Goal: Transaction & Acquisition: Purchase product/service

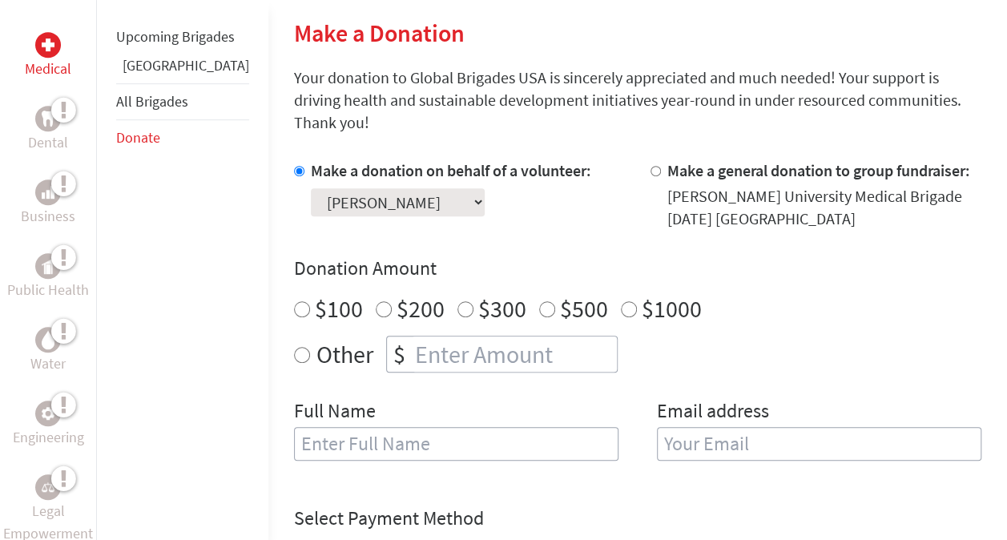
scroll to position [382, 0]
radio input "true"
click at [441, 336] on input "number" at bounding box center [514, 353] width 205 height 35
type input "250"
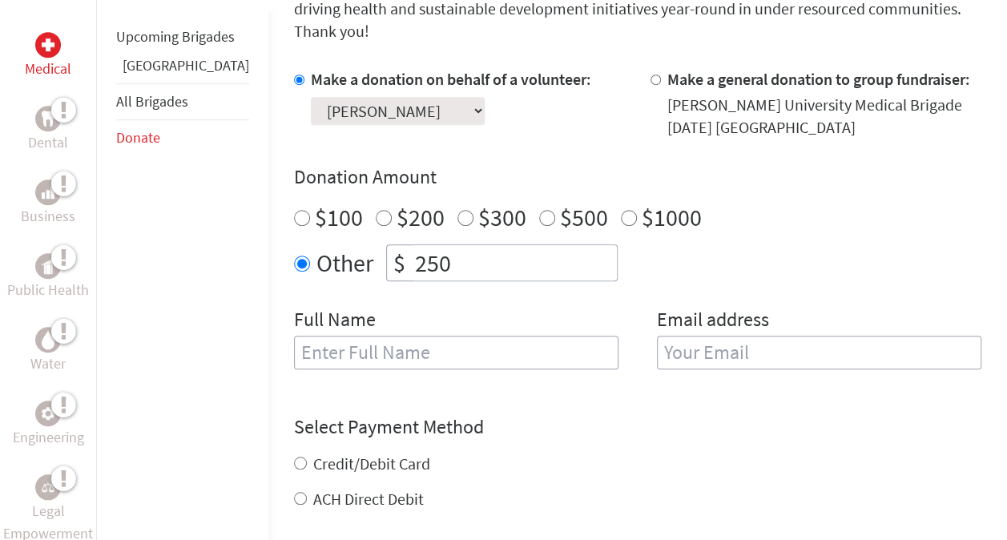
scroll to position [475, 0]
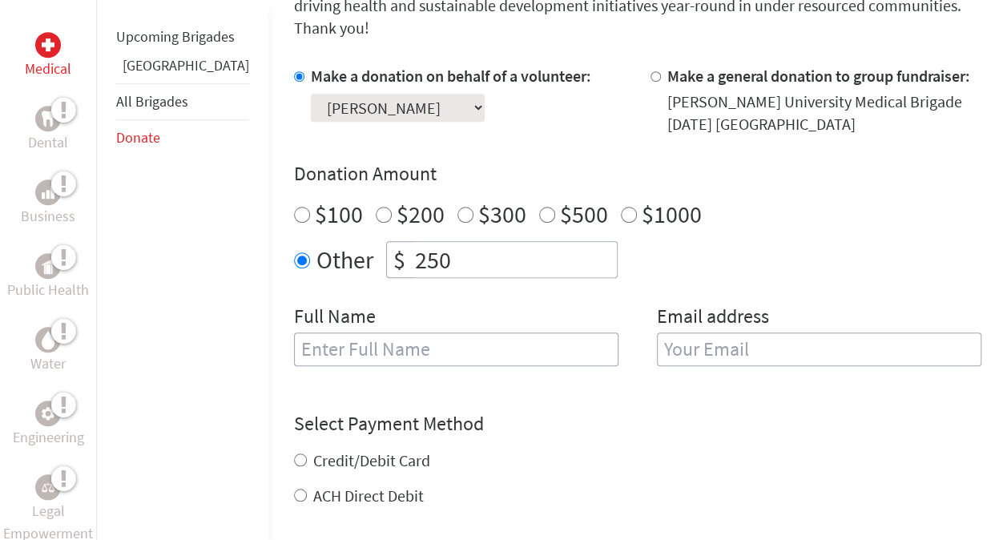
click at [314, 333] on input "text" at bounding box center [456, 350] width 325 height 34
type input "[PERSON_NAME]"
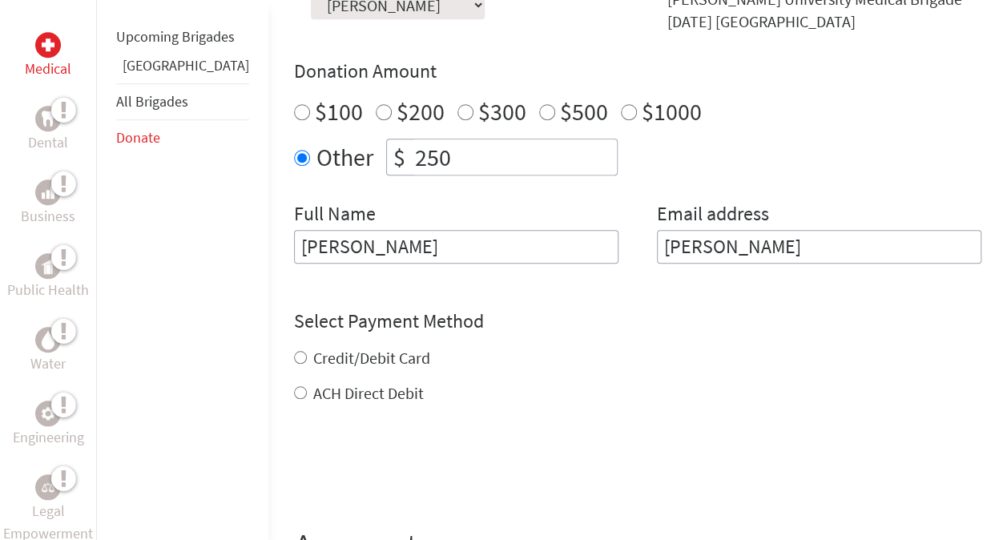
scroll to position [579, 0]
type input "[PERSON_NAME]"
click at [294, 330] on div "Select Payment Method NOTE: American Express is not accepted. Please proceed no…" at bounding box center [638, 356] width 688 height 96
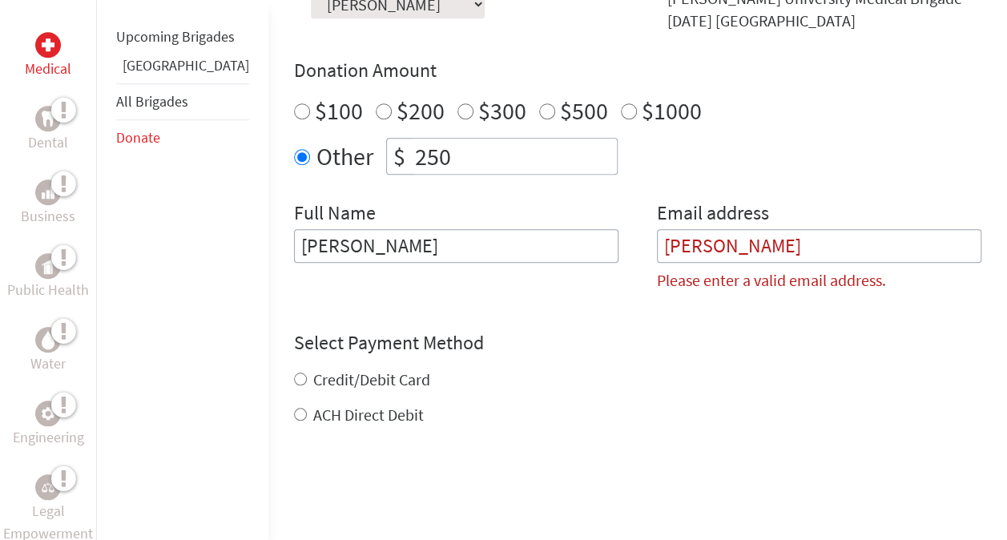
click at [294, 373] on input "Credit/Debit Card" at bounding box center [300, 379] width 13 height 13
radio input "true"
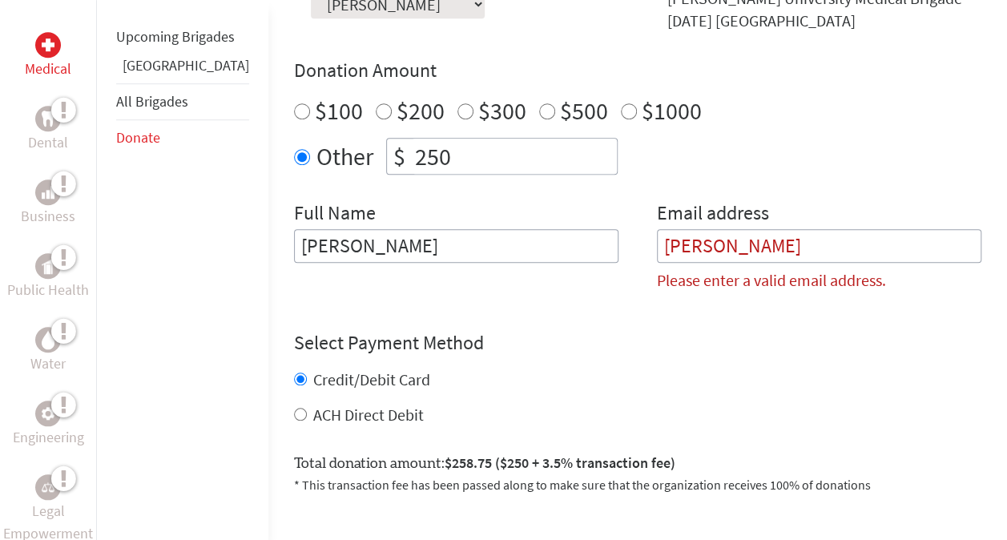
click at [734, 235] on input "[PERSON_NAME]" at bounding box center [819, 246] width 325 height 34
type input "S"
click at [539, 229] on input "[PERSON_NAME]" at bounding box center [456, 246] width 325 height 34
type input "[PERSON_NAME]"
type input "[EMAIL_ADDRESS][DOMAIN_NAME]"
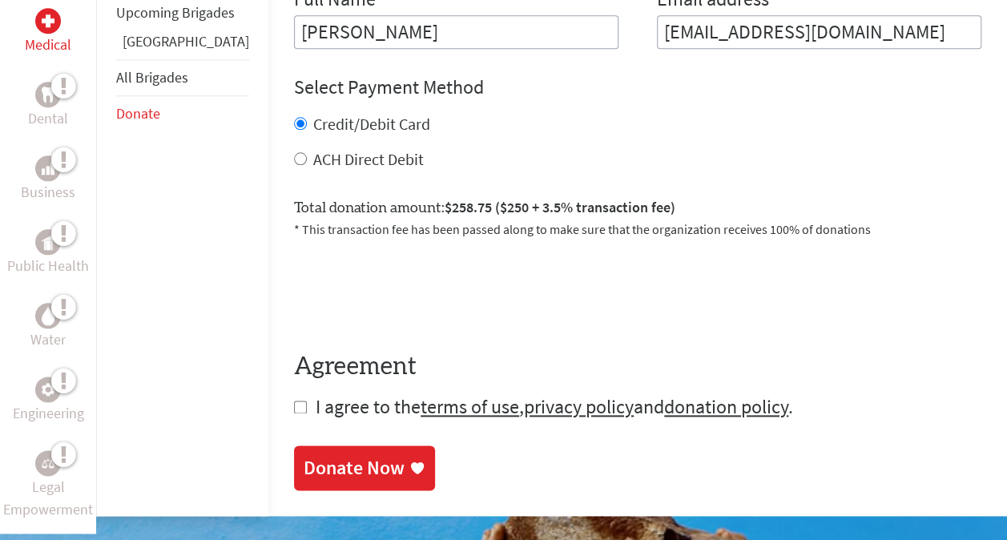
scroll to position [798, 0]
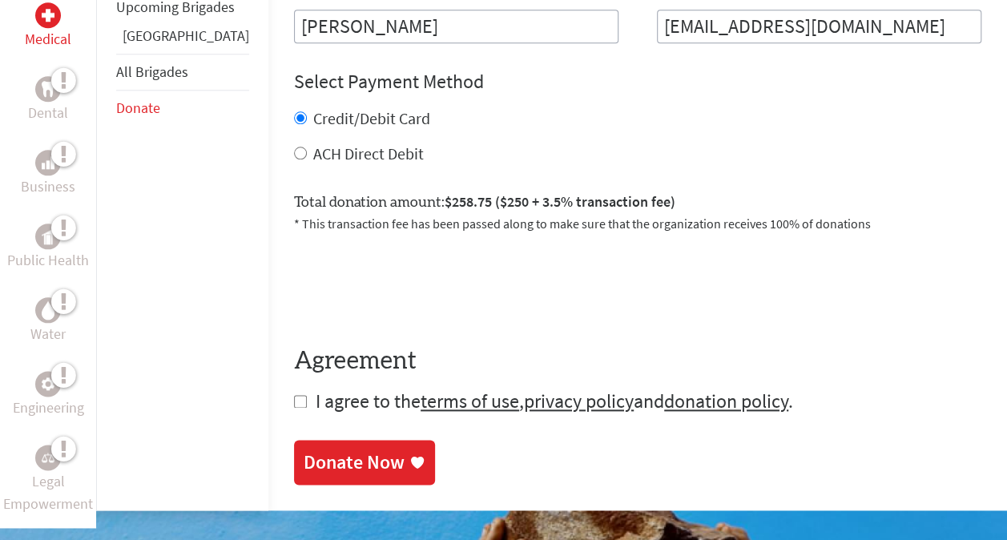
click at [294, 395] on input "checkbox" at bounding box center [300, 401] width 13 height 13
checkbox input "true"
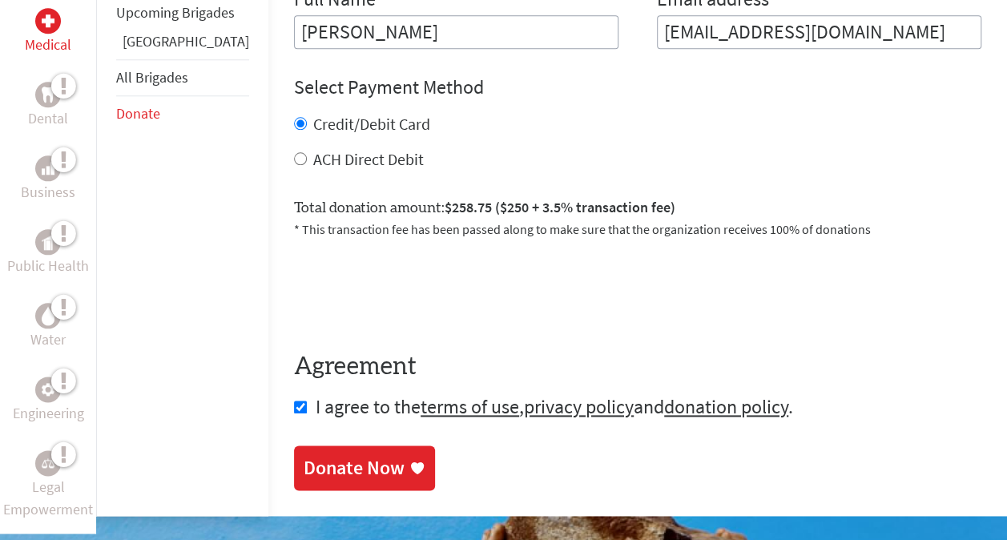
scroll to position [792, 0]
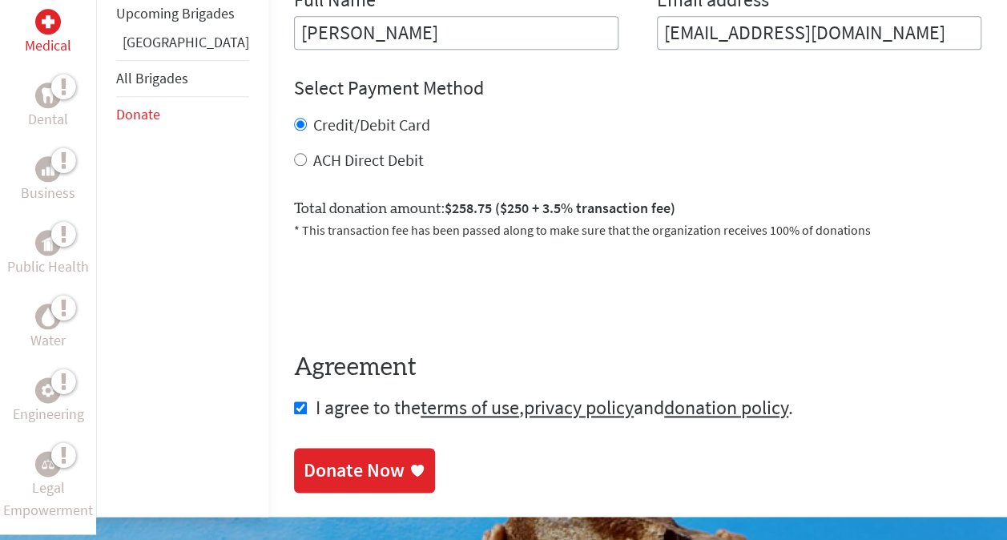
click at [321, 458] on div "Donate Now" at bounding box center [354, 471] width 101 height 26
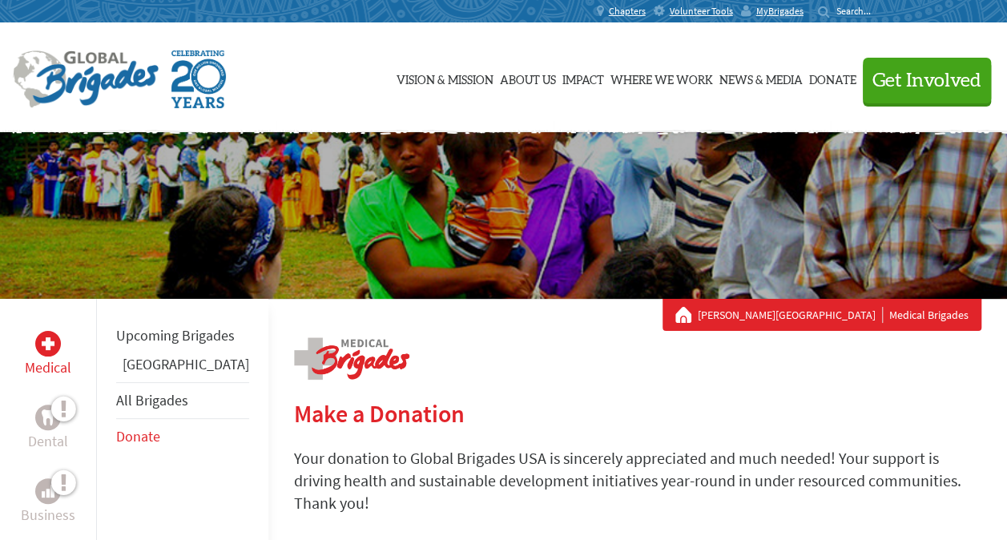
scroll to position [223, 0]
